Goal: Transaction & Acquisition: Purchase product/service

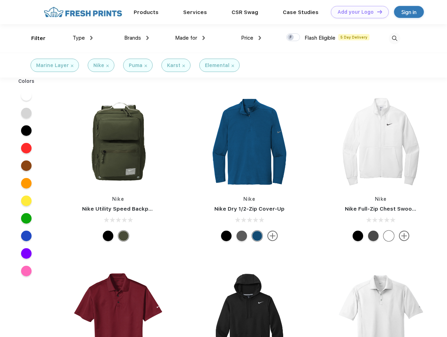
click at [357, 12] on link "Add your Logo Design Tool" at bounding box center [360, 12] width 58 height 12
click at [0, 0] on div "Design Tool" at bounding box center [0, 0] width 0 height 0
click at [376, 12] on link "Add your Logo Design Tool" at bounding box center [360, 12] width 58 height 12
click at [34, 38] on div "Filter" at bounding box center [38, 38] width 14 height 8
click at [83, 38] on span "Type" at bounding box center [79, 38] width 12 height 6
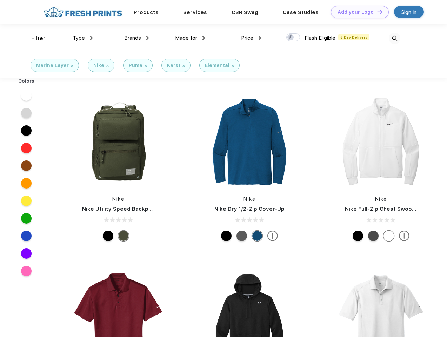
click at [136, 38] on span "Brands" at bounding box center [132, 38] width 17 height 6
click at [190, 38] on span "Made for" at bounding box center [186, 38] width 22 height 6
click at [251, 38] on span "Price" at bounding box center [247, 38] width 12 height 6
click at [293, 38] on div at bounding box center [293, 37] width 14 height 8
click at [291, 38] on input "checkbox" at bounding box center [288, 35] width 5 height 5
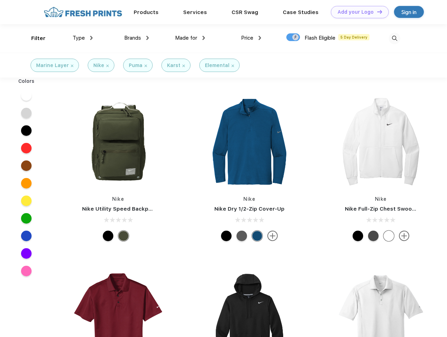
click at [394, 38] on img at bounding box center [394, 39] width 12 height 12
